Goal: Transaction & Acquisition: Purchase product/service

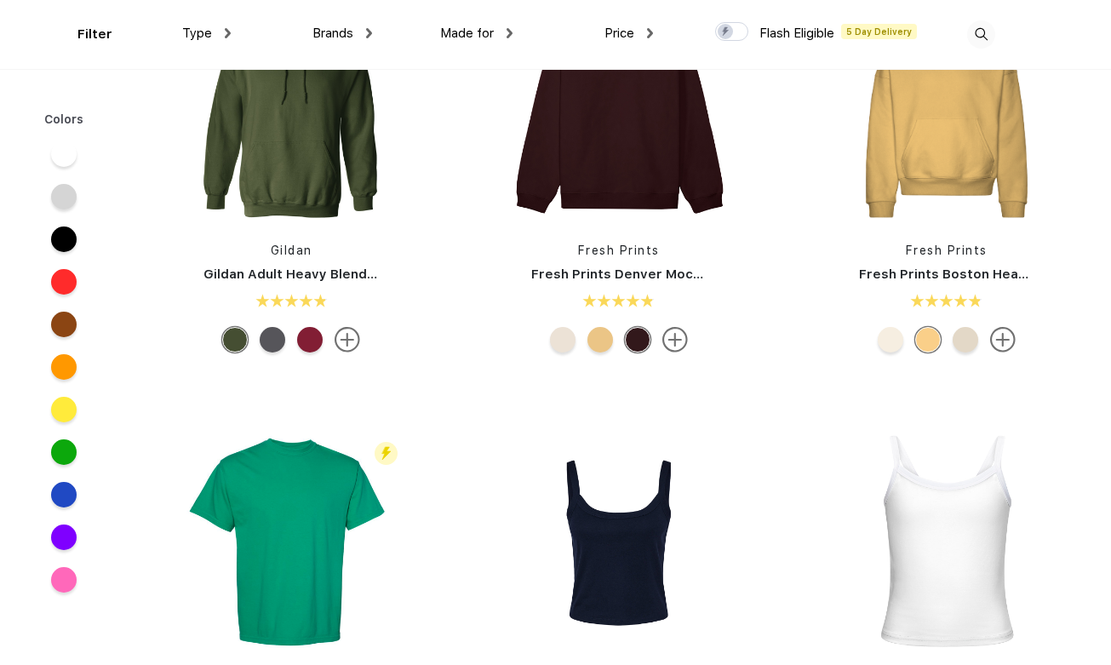
scroll to position [161, 0]
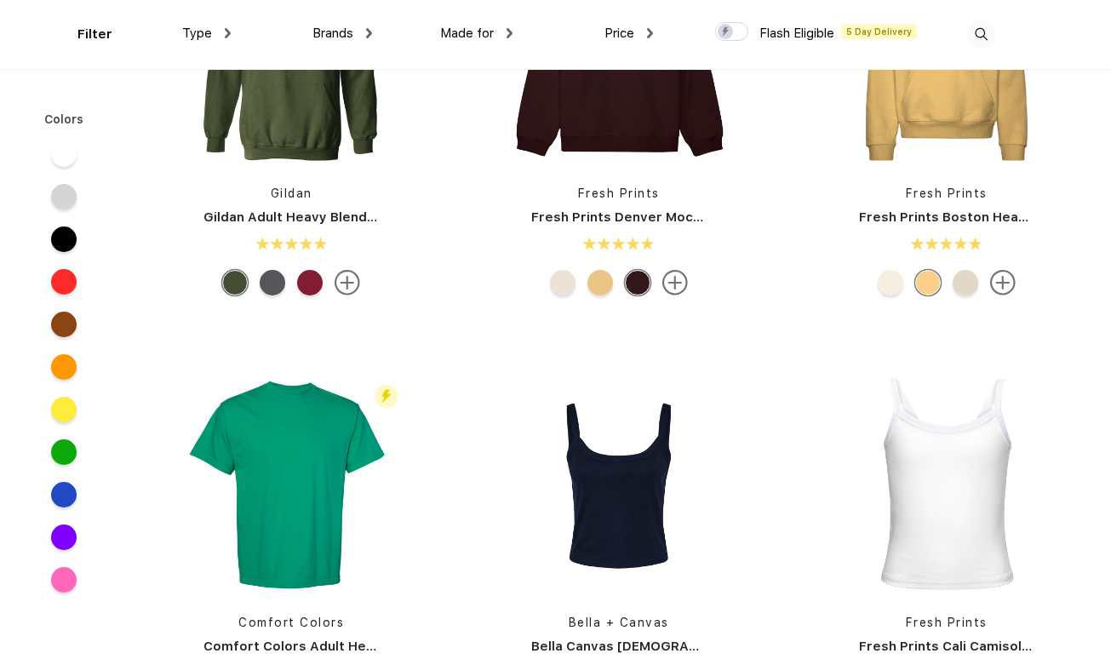
click at [61, 586] on div at bounding box center [64, 580] width 26 height 26
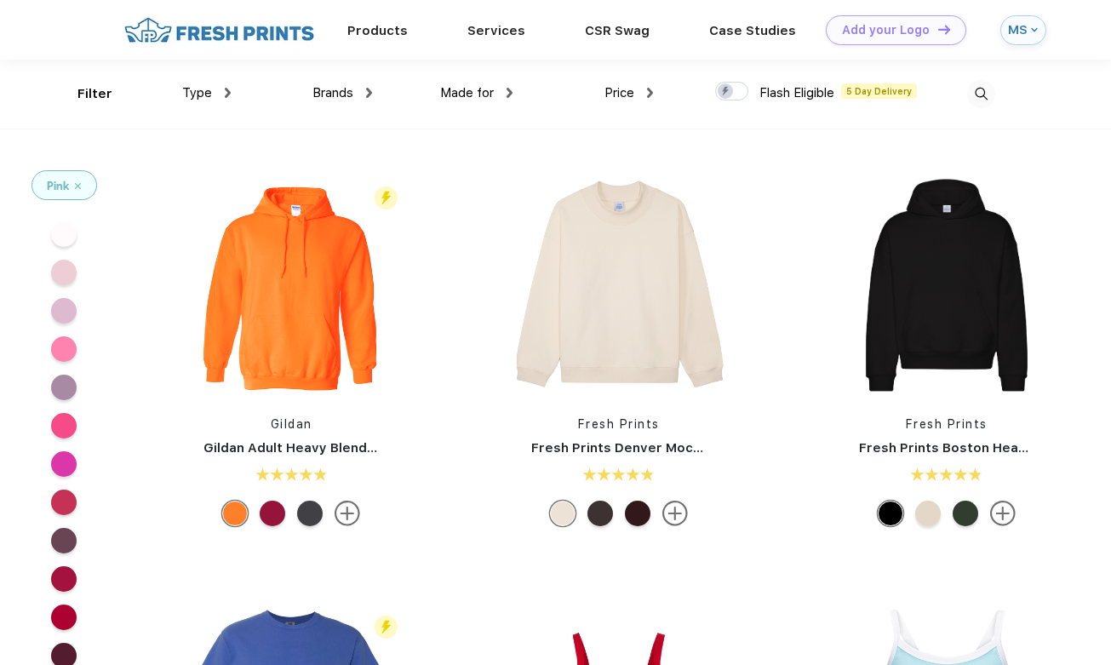
scroll to position [229, 0]
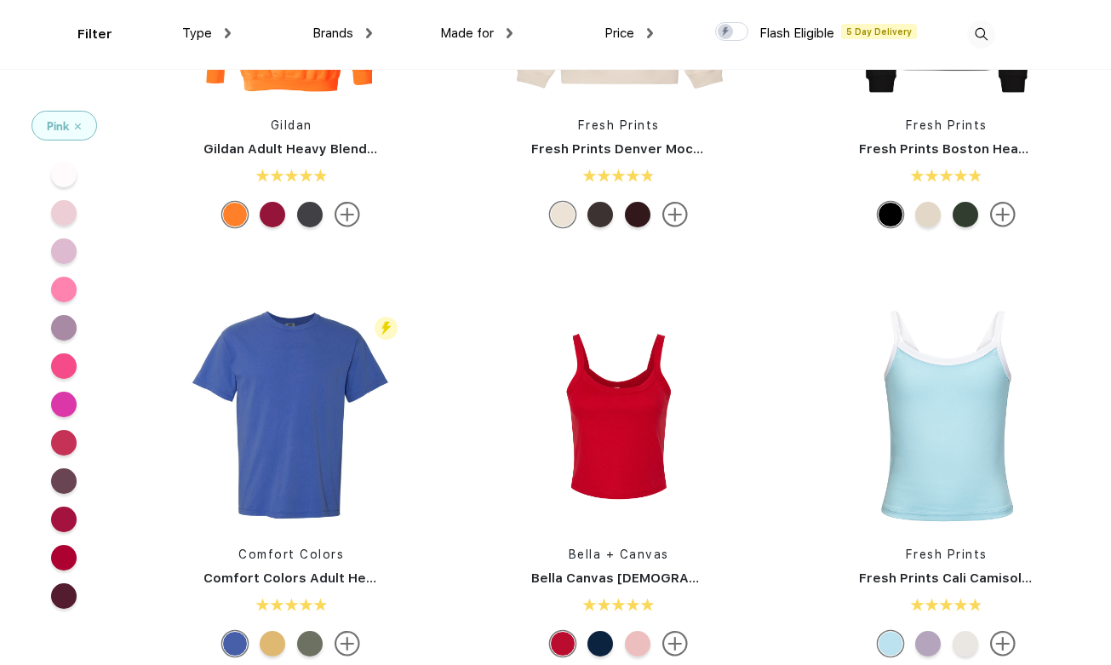
click at [60, 219] on div at bounding box center [64, 213] width 26 height 26
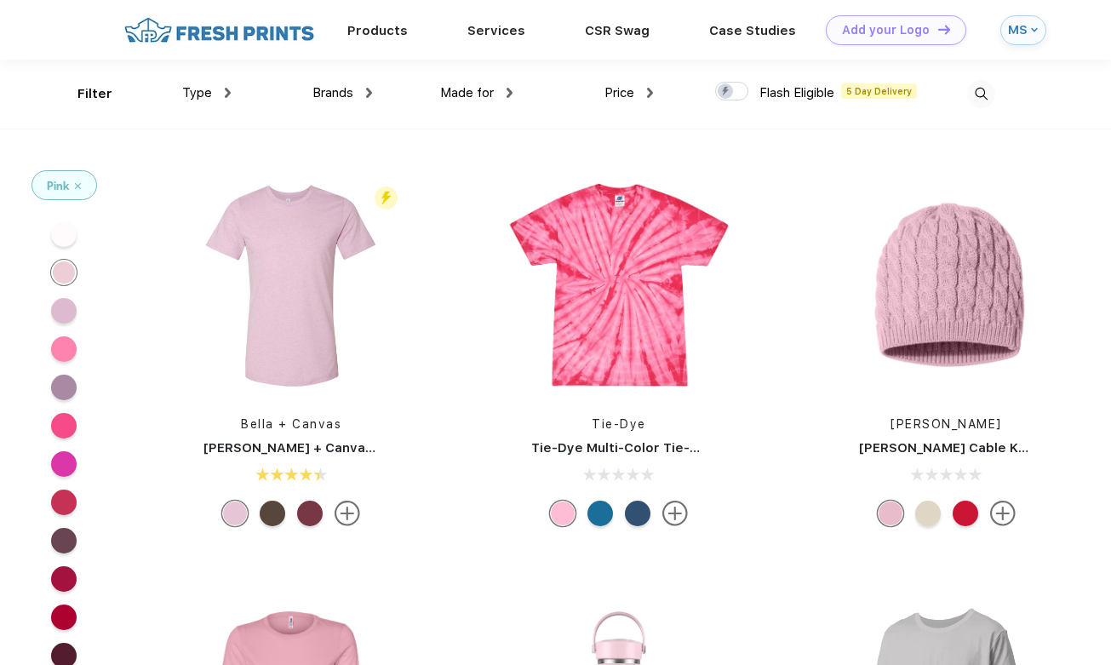
click at [66, 312] on div at bounding box center [64, 311] width 26 height 26
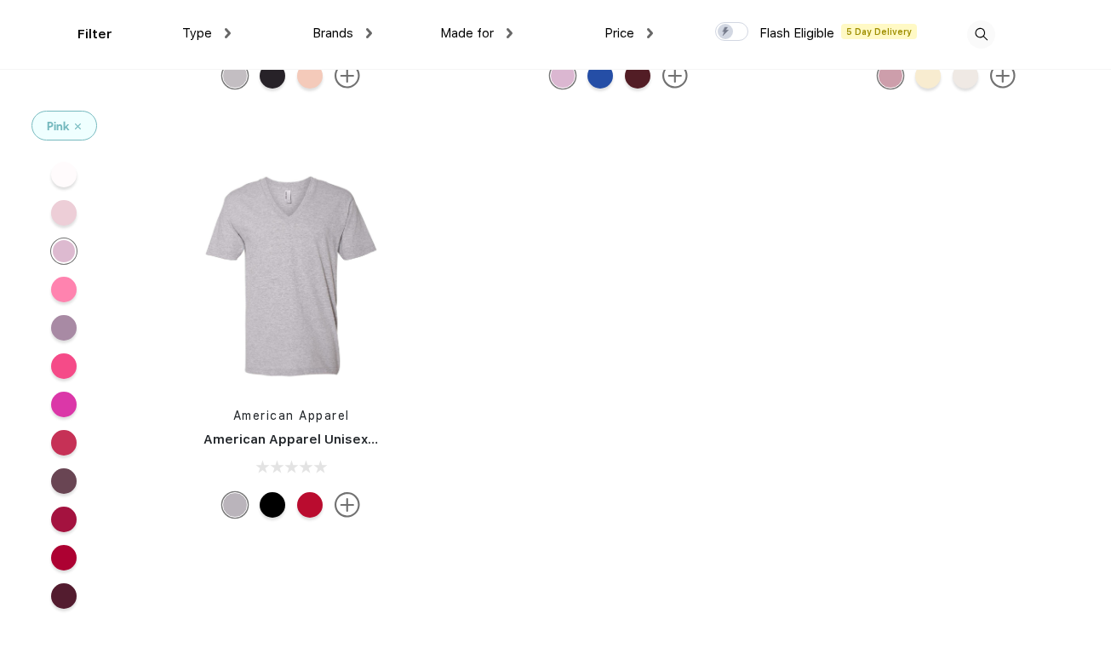
scroll to position [2140, 0]
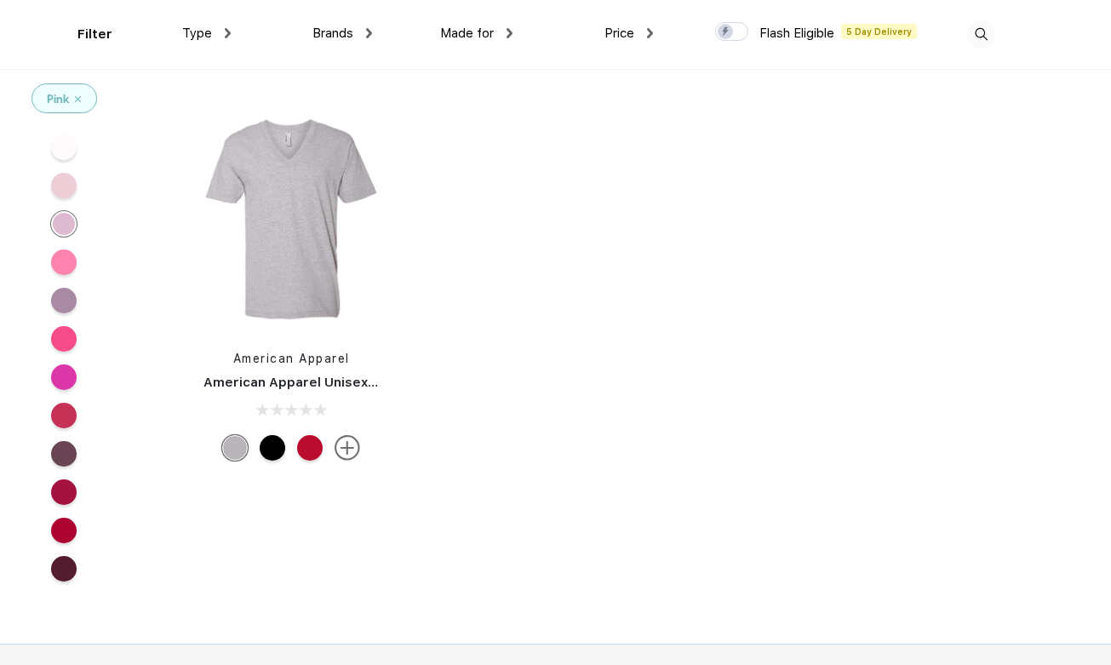
click at [65, 260] on div at bounding box center [64, 262] width 26 height 26
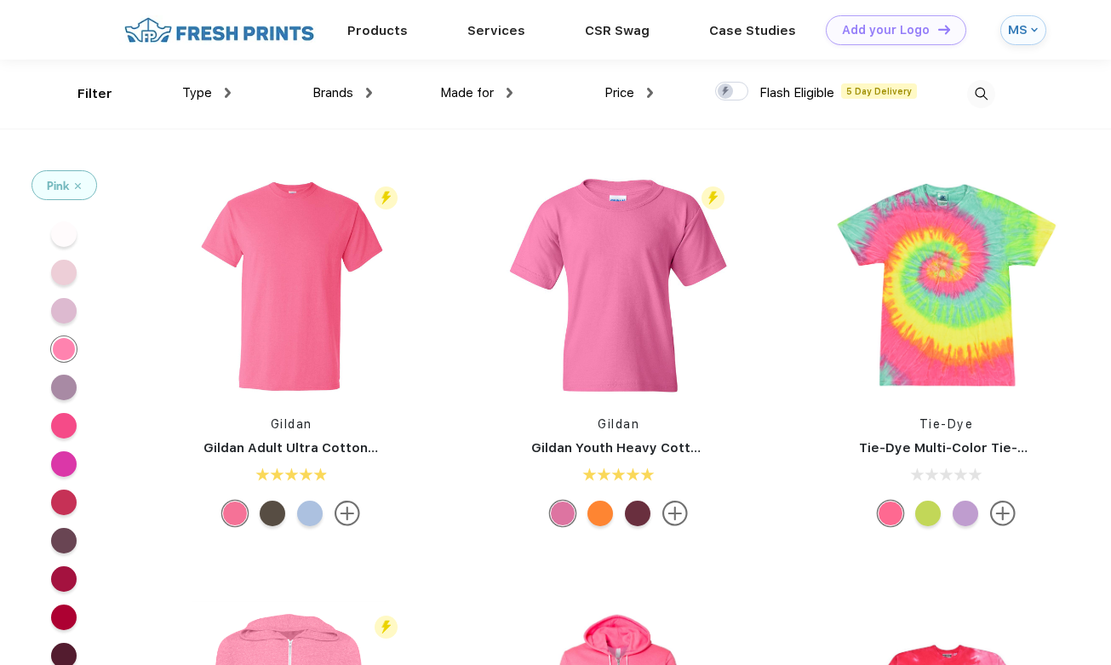
click at [80, 186] on img at bounding box center [78, 186] width 6 height 6
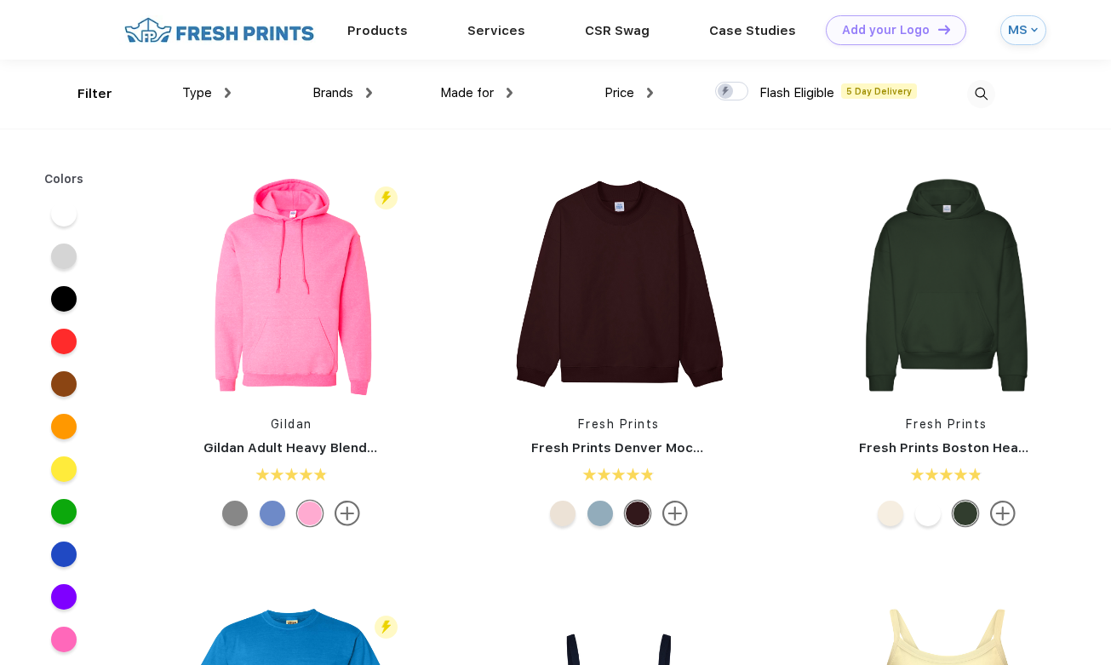
click at [217, 95] on div "Type" at bounding box center [206, 93] width 49 height 20
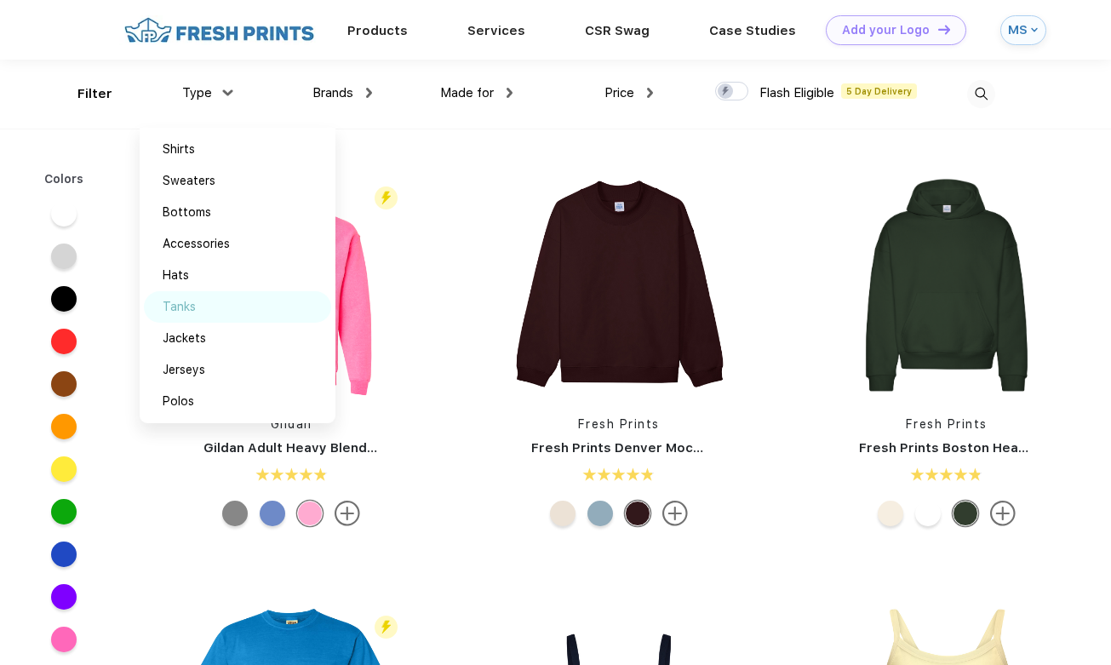
click at [197, 306] on div "Tanks" at bounding box center [237, 306] width 187 height 31
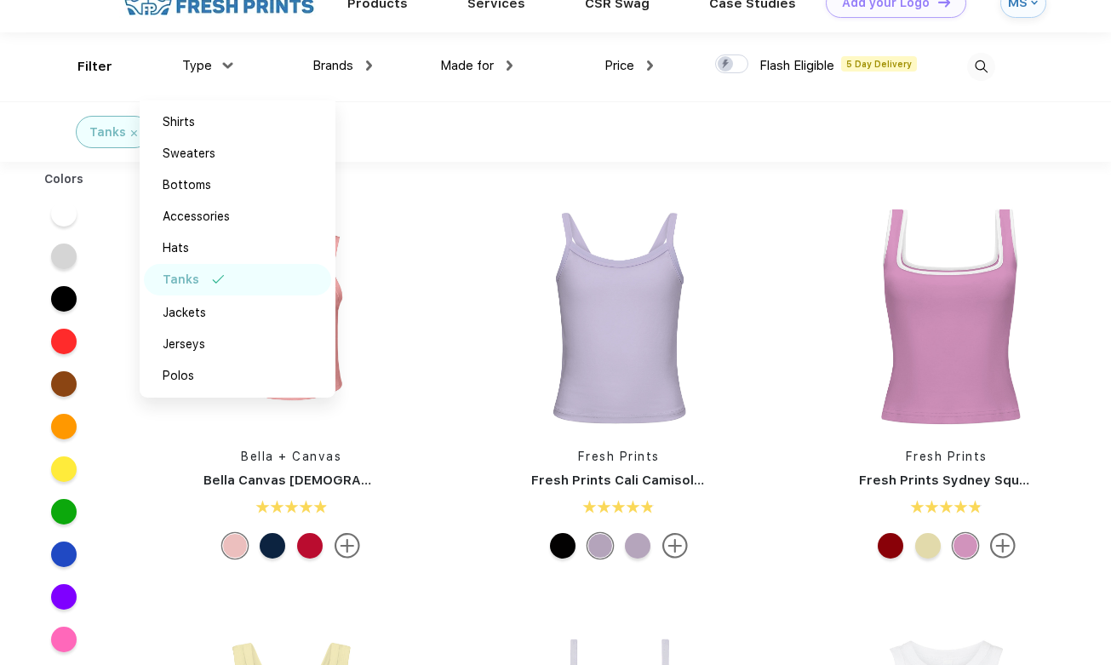
scroll to position [33, 0]
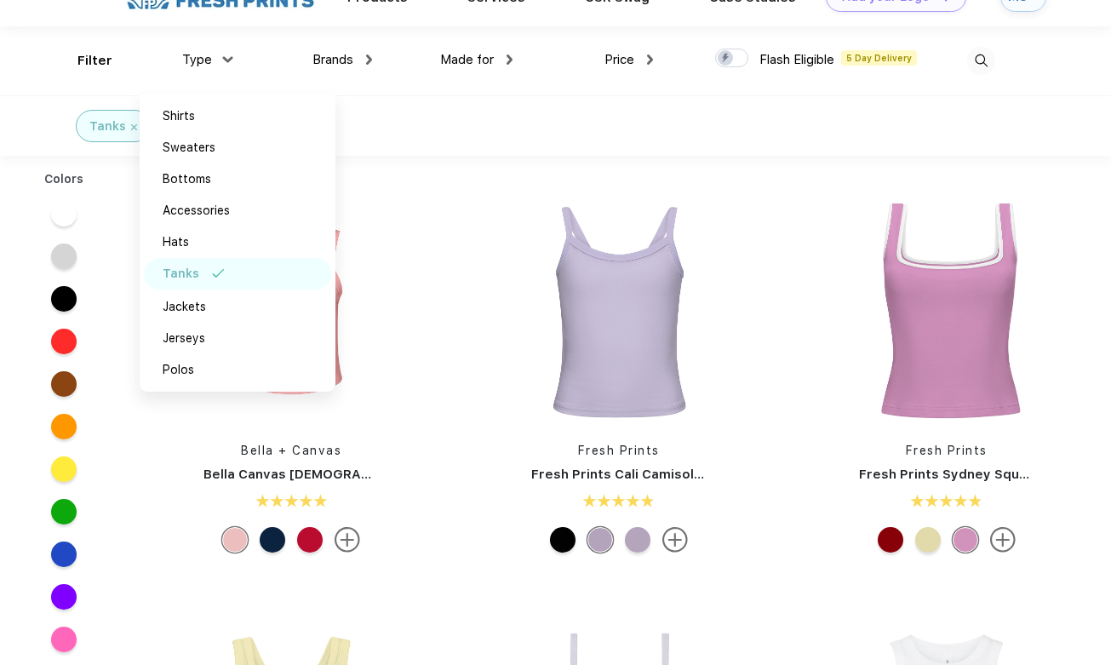
click at [927, 539] on div at bounding box center [928, 540] width 26 height 26
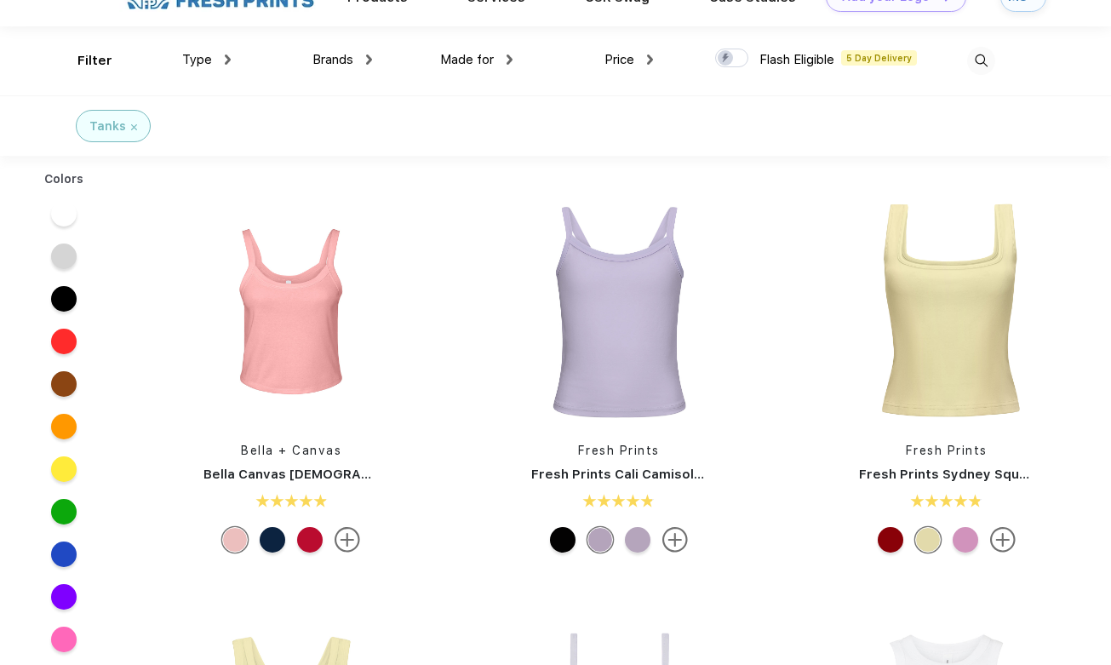
click at [959, 540] on div at bounding box center [965, 540] width 26 height 26
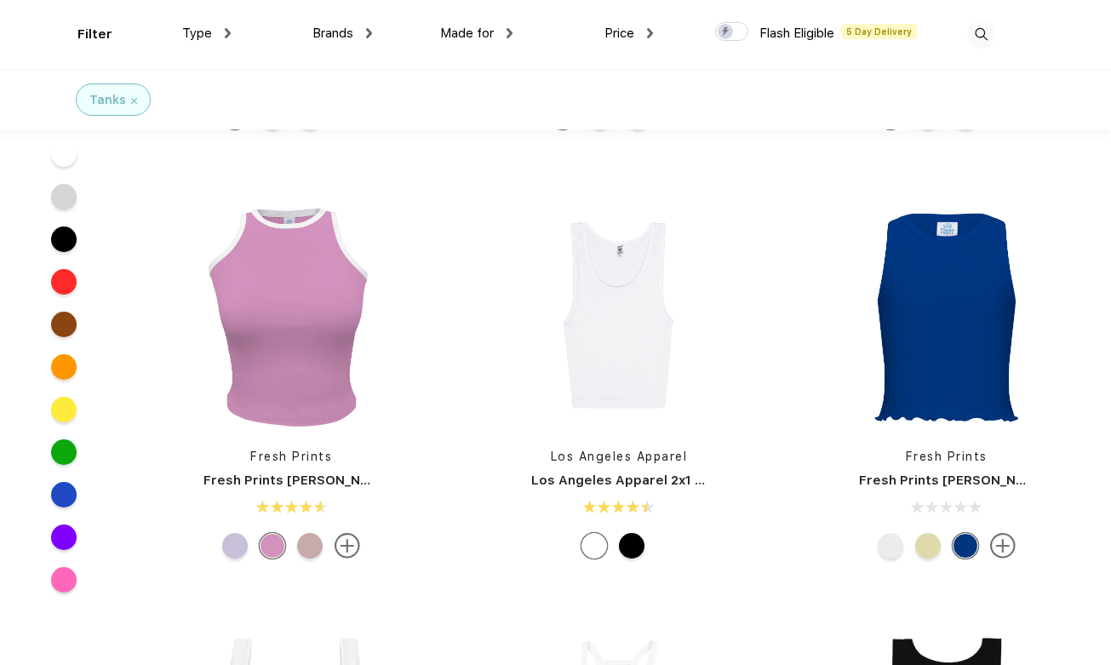
scroll to position [758, 0]
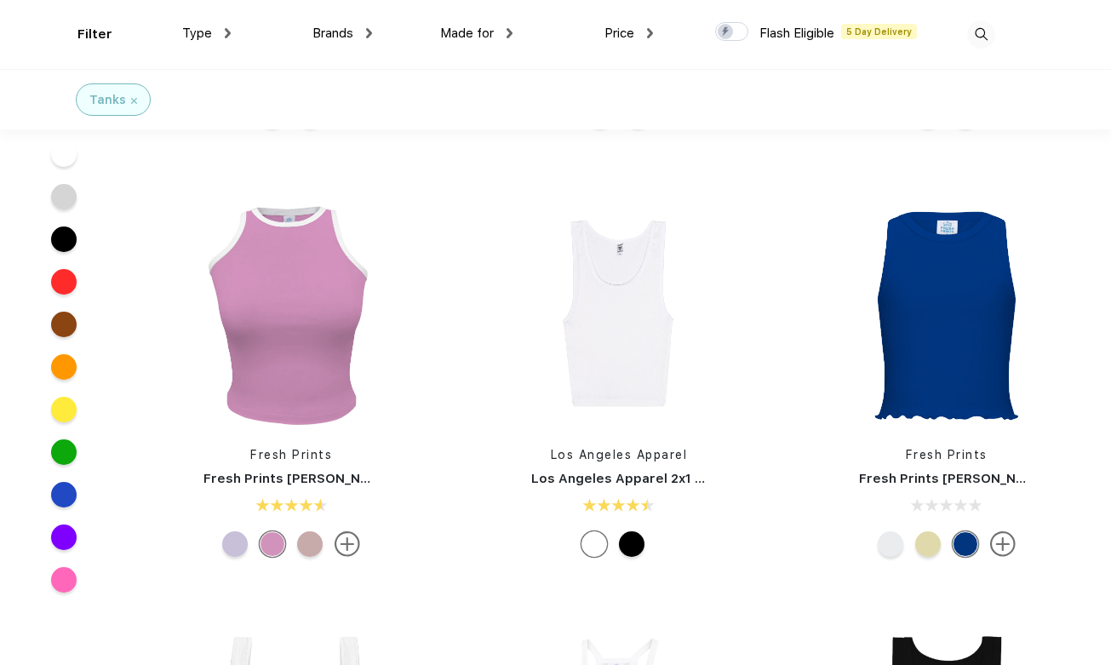
click at [928, 552] on div at bounding box center [928, 544] width 26 height 26
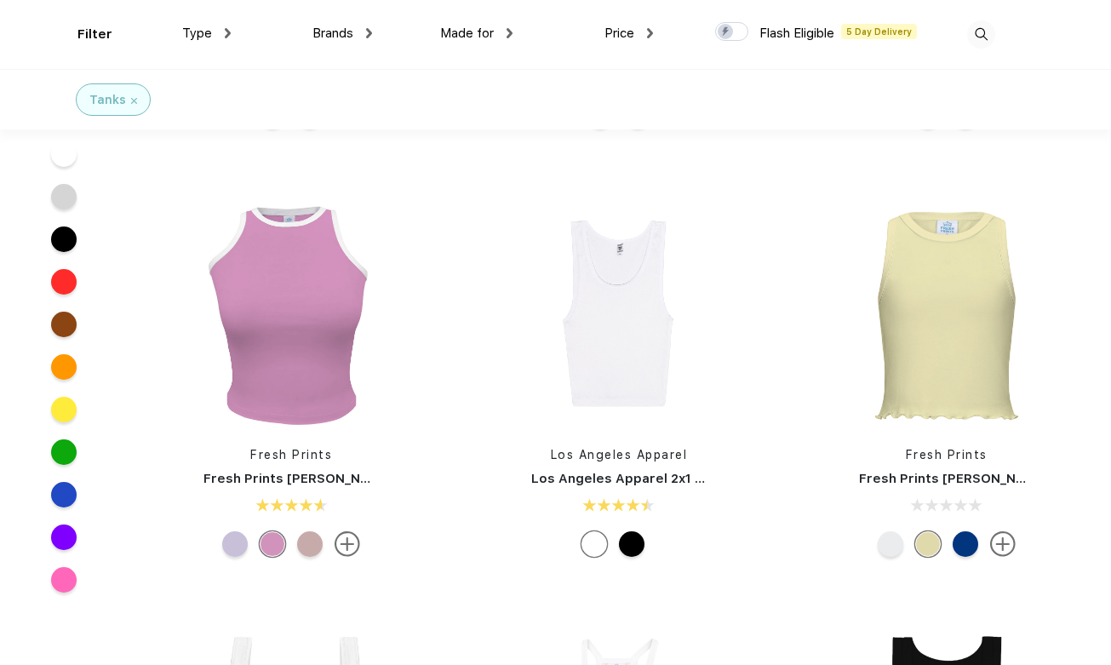
click at [1009, 545] on img at bounding box center [1003, 544] width 26 height 26
